Goal: Information Seeking & Learning: Learn about a topic

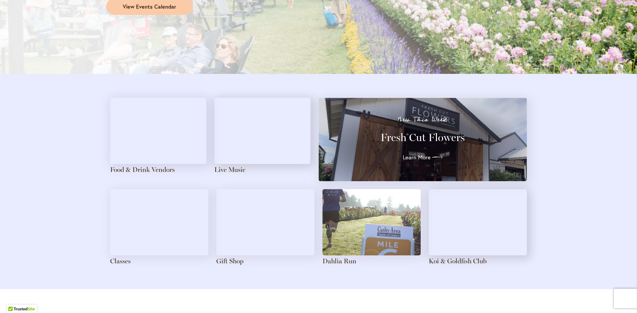
scroll to position [709, 0]
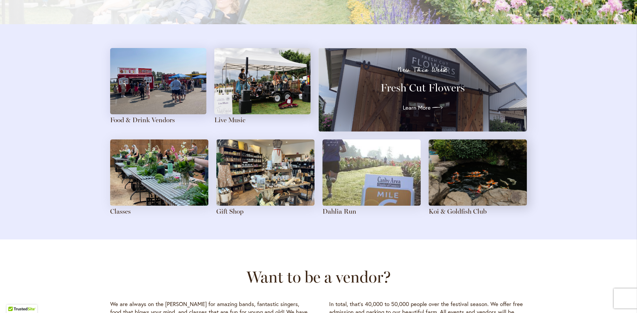
click at [345, 198] on img at bounding box center [371, 173] width 98 height 66
click at [376, 185] on img at bounding box center [371, 173] width 98 height 66
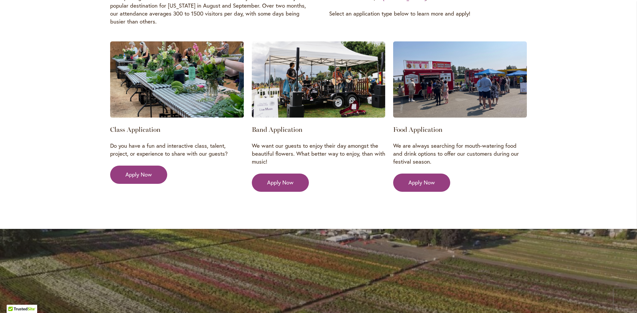
scroll to position [1040, 0]
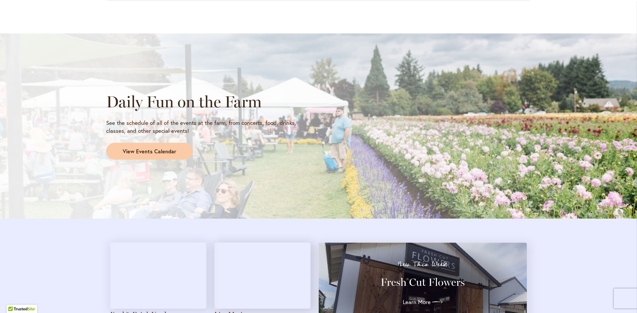
scroll to position [530, 0]
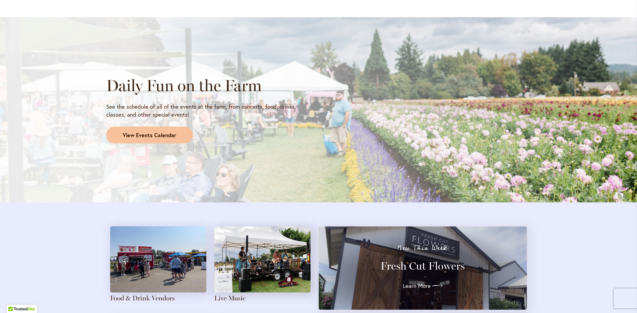
click at [134, 136] on span "View Events Calendar" at bounding box center [149, 136] width 53 height 8
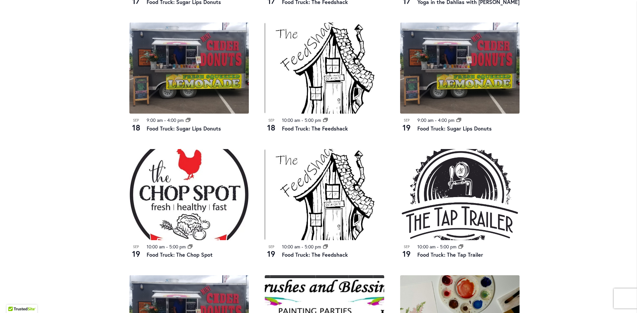
scroll to position [477, 0]
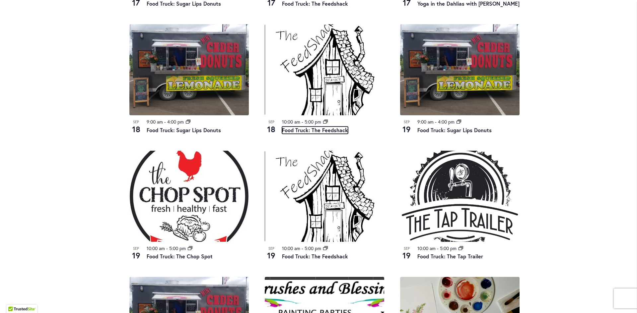
click at [328, 128] on link "Food Truck: The Feedshack" at bounding box center [315, 130] width 66 height 7
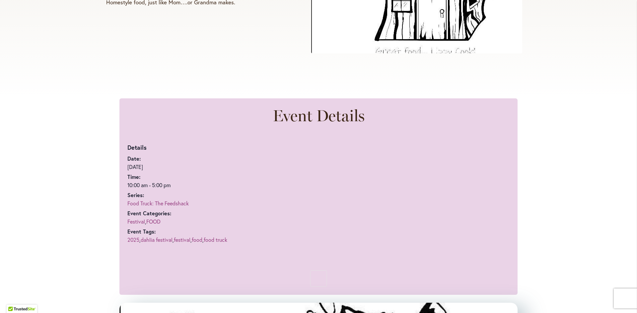
scroll to position [311, 0]
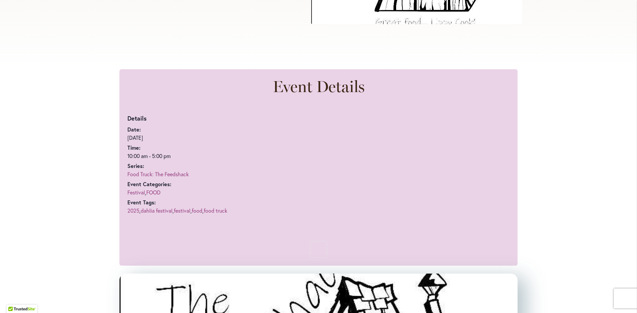
click at [173, 172] on link "Food Truck: The Feedshack" at bounding box center [157, 174] width 61 height 7
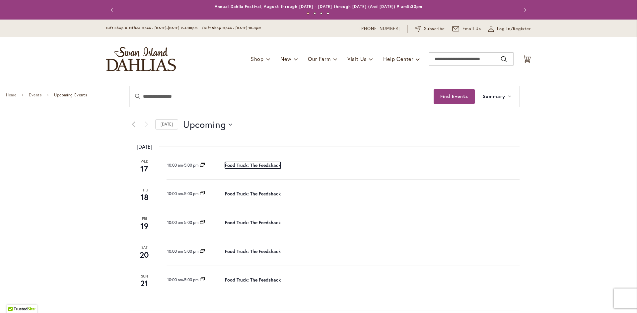
click at [266, 163] on link "Food Truck: The Feedshack" at bounding box center [253, 165] width 56 height 7
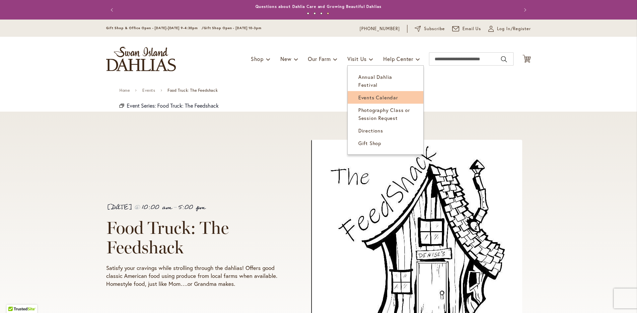
click at [373, 94] on span "Events Calendar" at bounding box center [378, 97] width 40 height 7
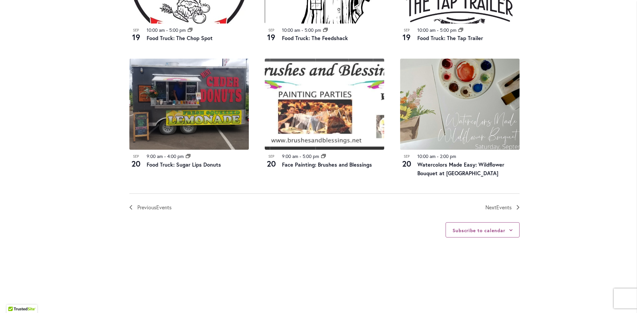
scroll to position [696, 0]
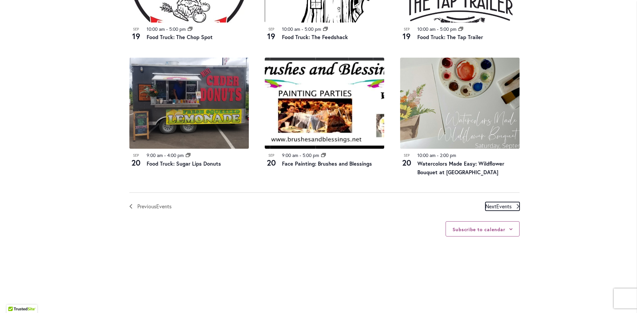
click at [499, 206] on span "Events" at bounding box center [503, 206] width 15 height 7
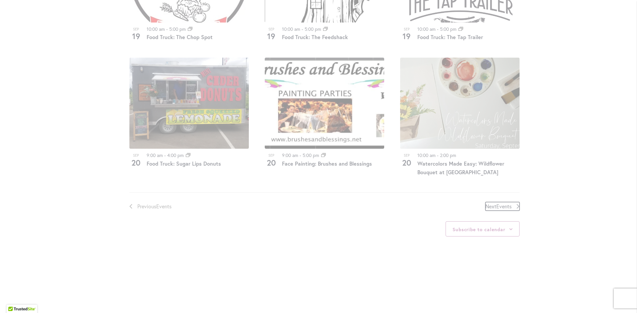
scroll to position [327, 0]
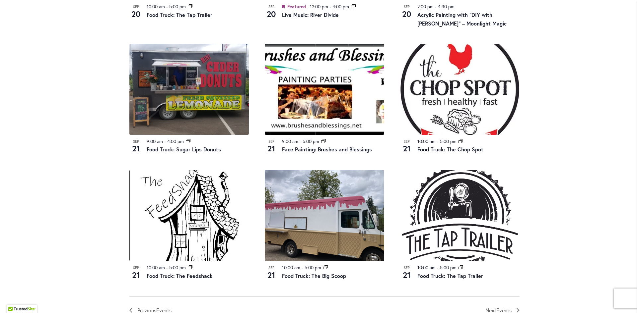
scroll to position [625, 0]
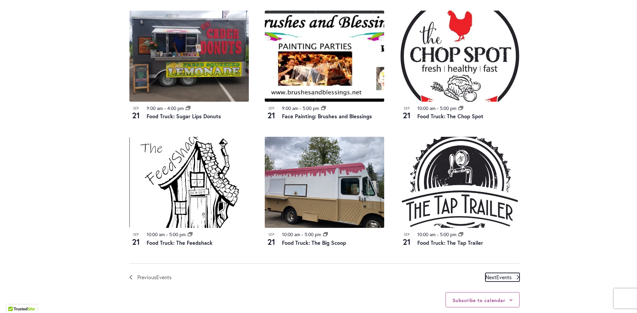
click at [513, 274] on link "Next Events" at bounding box center [502, 277] width 34 height 9
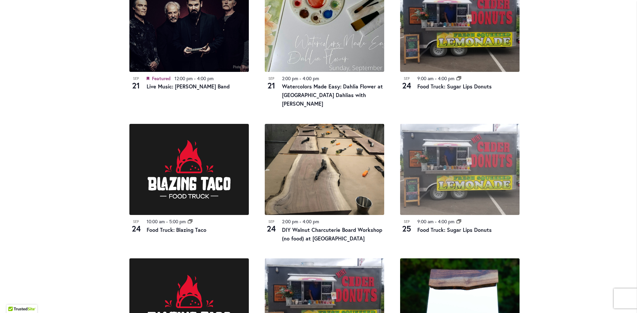
scroll to position [393, 0]
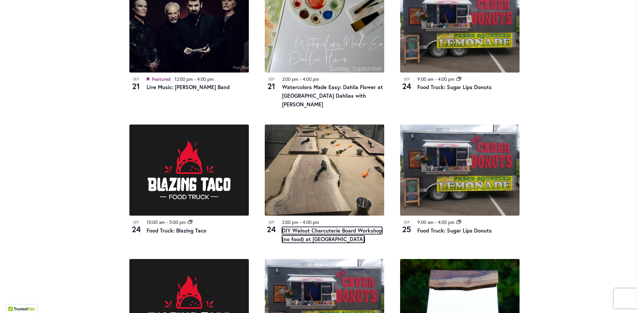
click at [305, 229] on link "DIY Walnut Charcuterie Board Workshop (no food) at [GEOGRAPHIC_DATA]" at bounding box center [332, 235] width 100 height 16
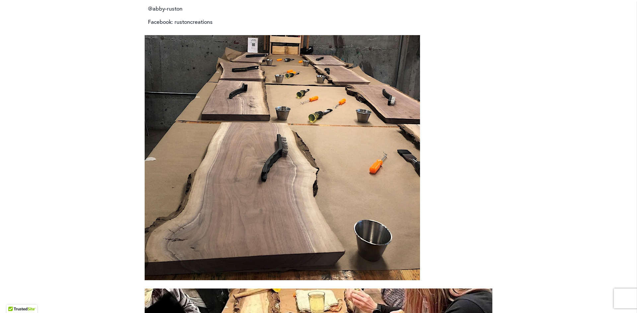
scroll to position [1193, 0]
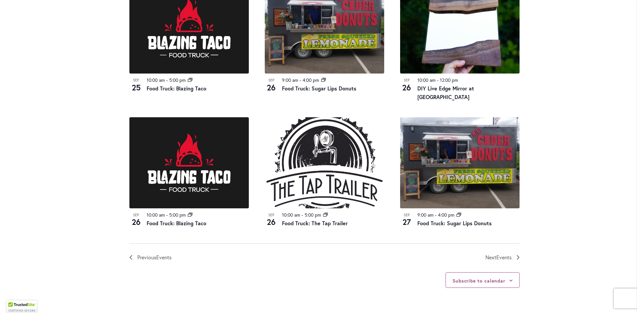
scroll to position [742, 0]
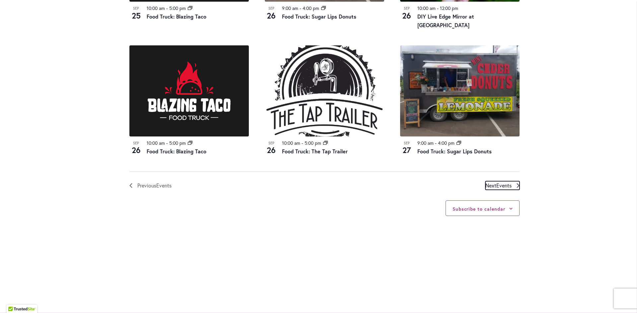
click at [516, 183] on icon "Next Events" at bounding box center [517, 185] width 3 height 5
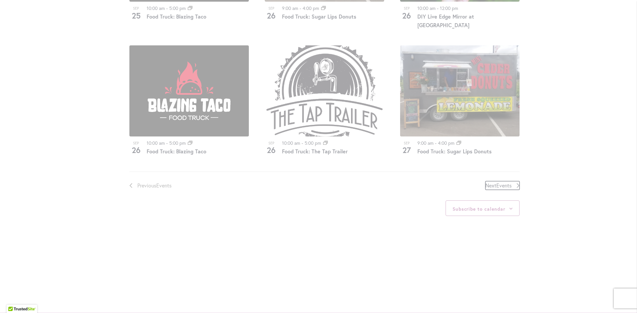
scroll to position [128, 0]
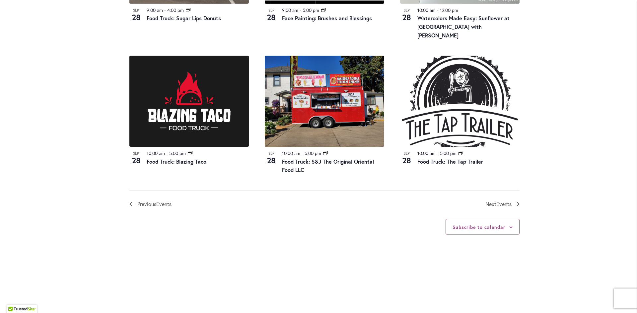
scroll to position [791, 0]
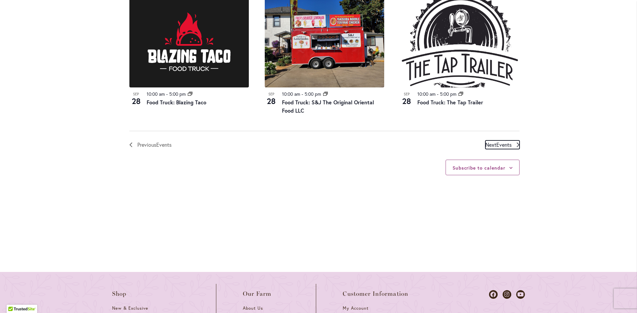
click at [492, 141] on span "Next Events" at bounding box center [498, 145] width 26 height 9
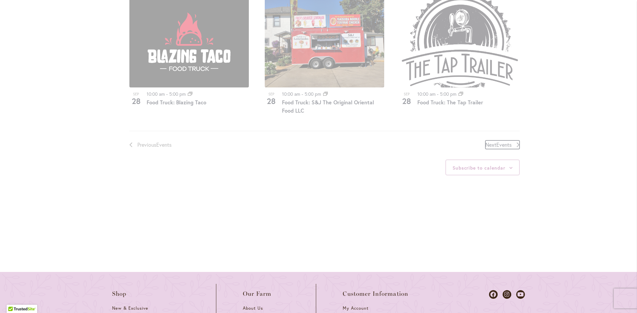
scroll to position [128, 0]
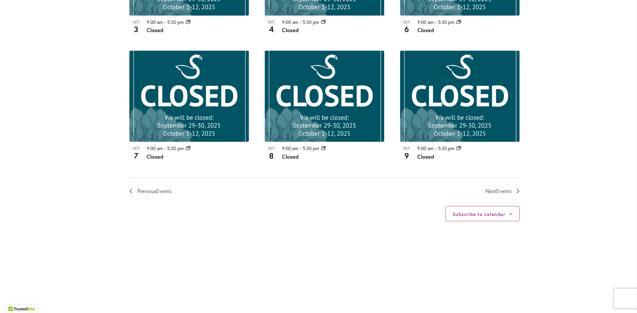
scroll to position [725, 0]
